Goal: Check status: Check status

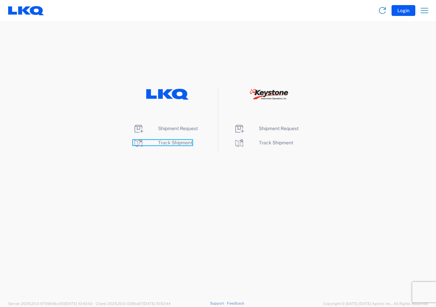
click at [164, 144] on span "Track Shipment" at bounding box center [175, 142] width 34 height 5
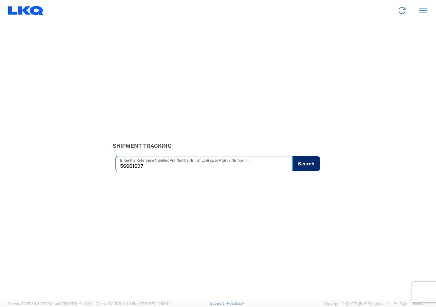
type input "56661607"
click at [303, 165] on button "Search" at bounding box center [306, 163] width 28 height 15
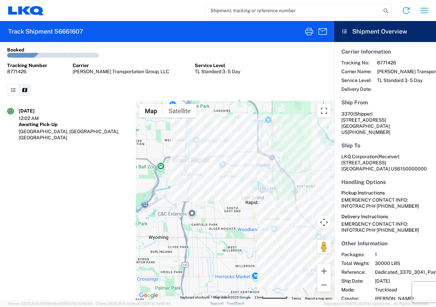
scroll to position [42, 0]
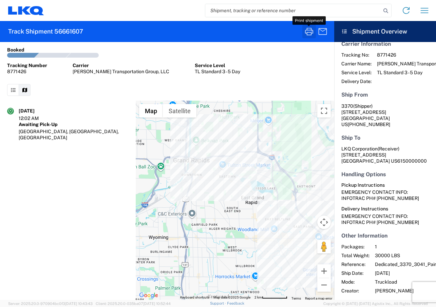
click at [306, 32] on icon "button" at bounding box center [308, 31] width 11 height 11
